Goal: Task Accomplishment & Management: Complete application form

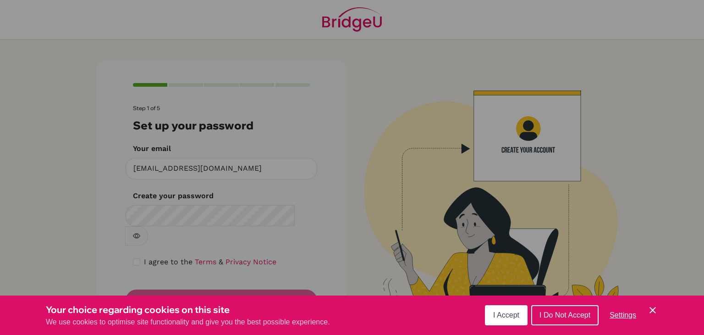
click at [575, 318] on span "I Do Not Accept" at bounding box center [564, 315] width 51 height 8
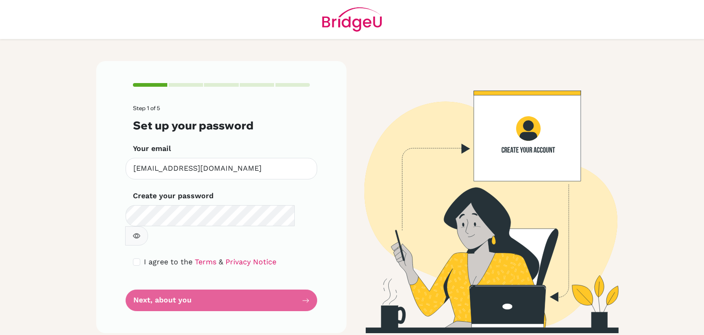
click at [200, 285] on form "Step 1 of 5 Set up your password Your email [EMAIL_ADDRESS][DOMAIN_NAME] Invali…" at bounding box center [221, 208] width 177 height 206
click at [306, 281] on form "Step 1 of 5 Set up your password Your email [EMAIL_ADDRESS][DOMAIN_NAME] Invali…" at bounding box center [221, 208] width 177 height 206
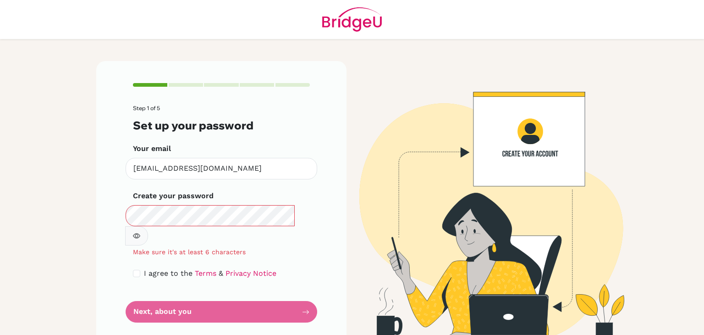
click at [289, 268] on div "I agree to the Terms & Privacy Notice" at bounding box center [221, 273] width 177 height 11
click at [270, 268] on div "I agree to the Terms & Privacy Notice" at bounding box center [221, 273] width 177 height 11
click at [134, 270] on input "checkbox" at bounding box center [136, 273] width 7 height 7
checkbox input "true"
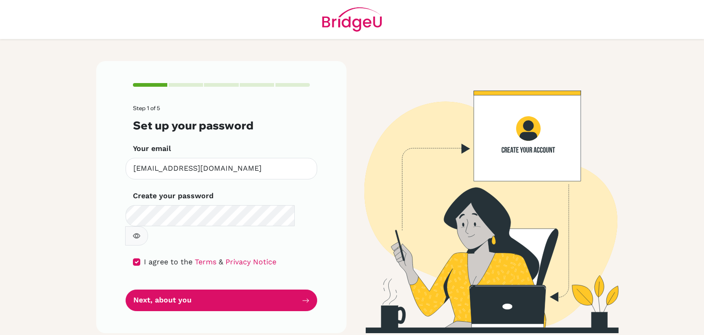
click at [140, 232] on icon "button" at bounding box center [136, 235] width 7 height 7
click at [140, 233] on icon "button" at bounding box center [137, 235] width 5 height 4
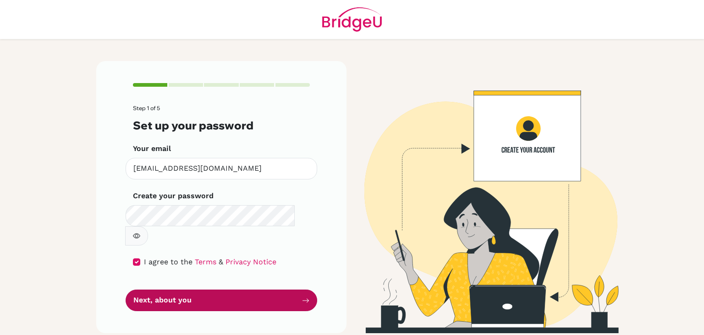
click at [284, 289] on button "Next, about you" at bounding box center [222, 300] width 192 height 22
